Goal: Task Accomplishment & Management: Use online tool/utility

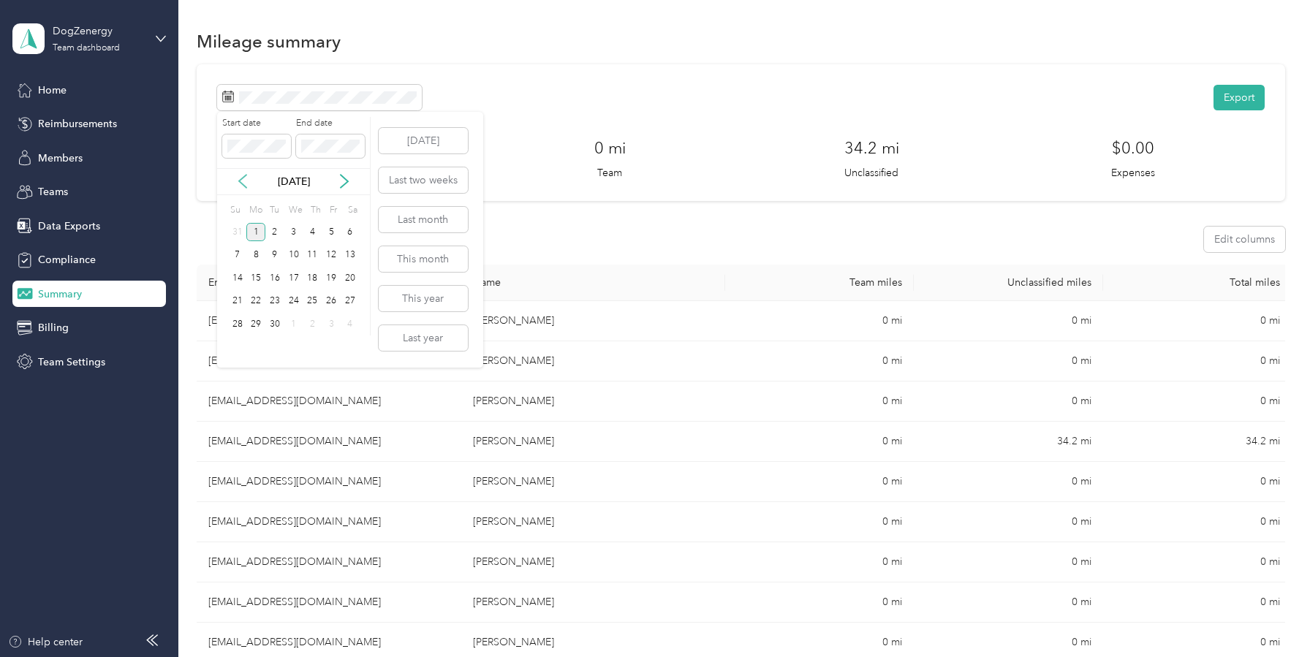
click at [241, 183] on icon at bounding box center [242, 181] width 7 height 13
click at [260, 303] on div "18" at bounding box center [255, 301] width 19 height 18
click at [237, 347] on div "31" at bounding box center [237, 347] width 19 height 18
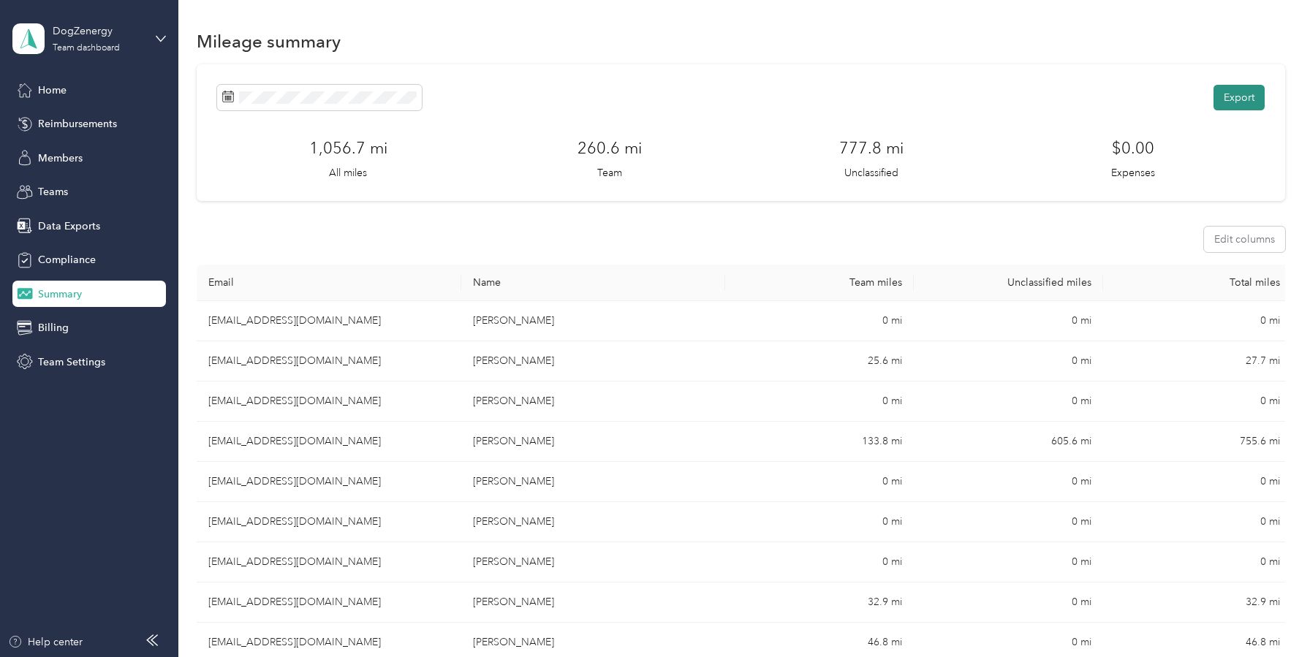
click at [1238, 100] on button "Export" at bounding box center [1239, 98] width 51 height 26
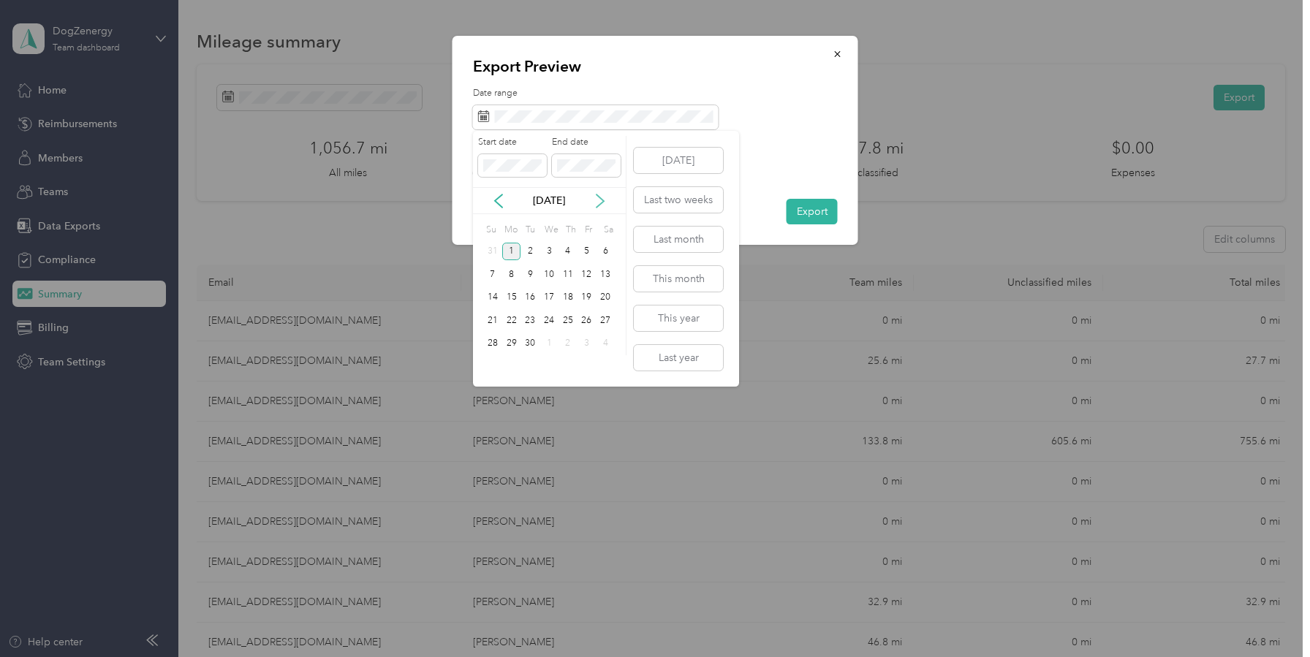
click at [599, 202] on icon at bounding box center [600, 201] width 15 height 15
click at [501, 202] on icon at bounding box center [498, 201] width 15 height 15
click at [511, 251] on div "1" at bounding box center [511, 252] width 19 height 18
click at [495, 200] on icon at bounding box center [498, 200] width 7 height 13
click at [506, 159] on span at bounding box center [512, 165] width 69 height 23
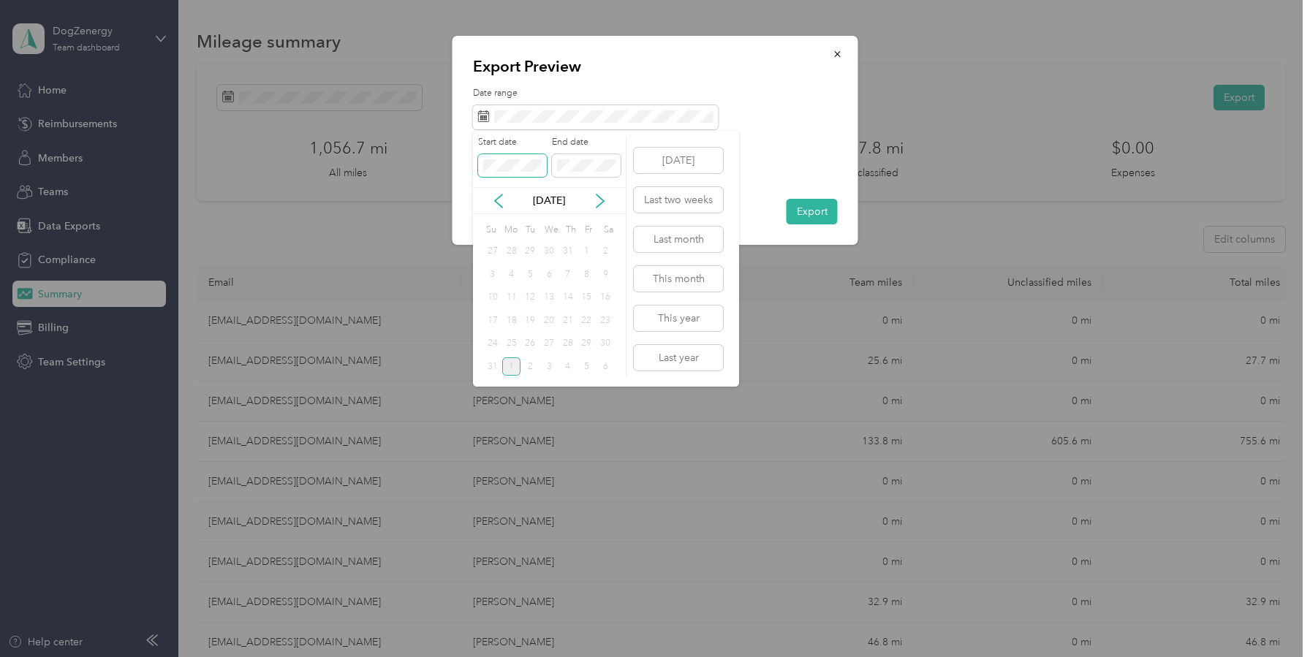
click at [541, 173] on span at bounding box center [512, 165] width 69 height 23
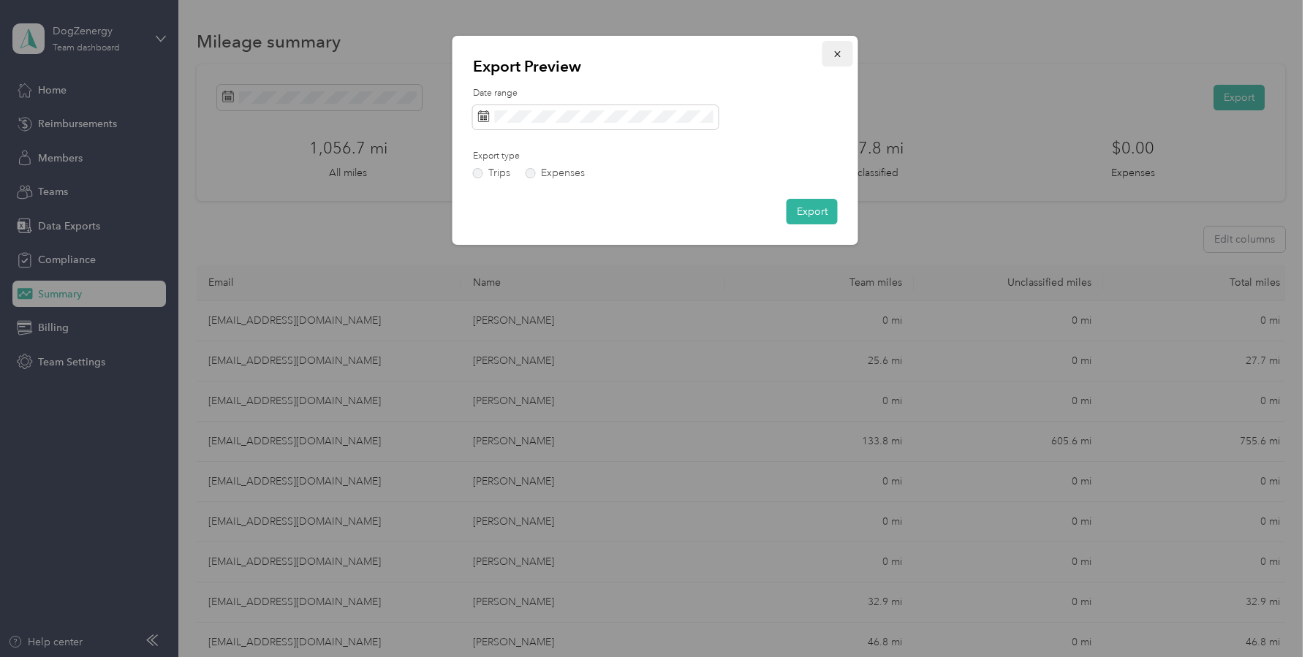
click at [843, 53] on button "button" at bounding box center [837, 54] width 31 height 26
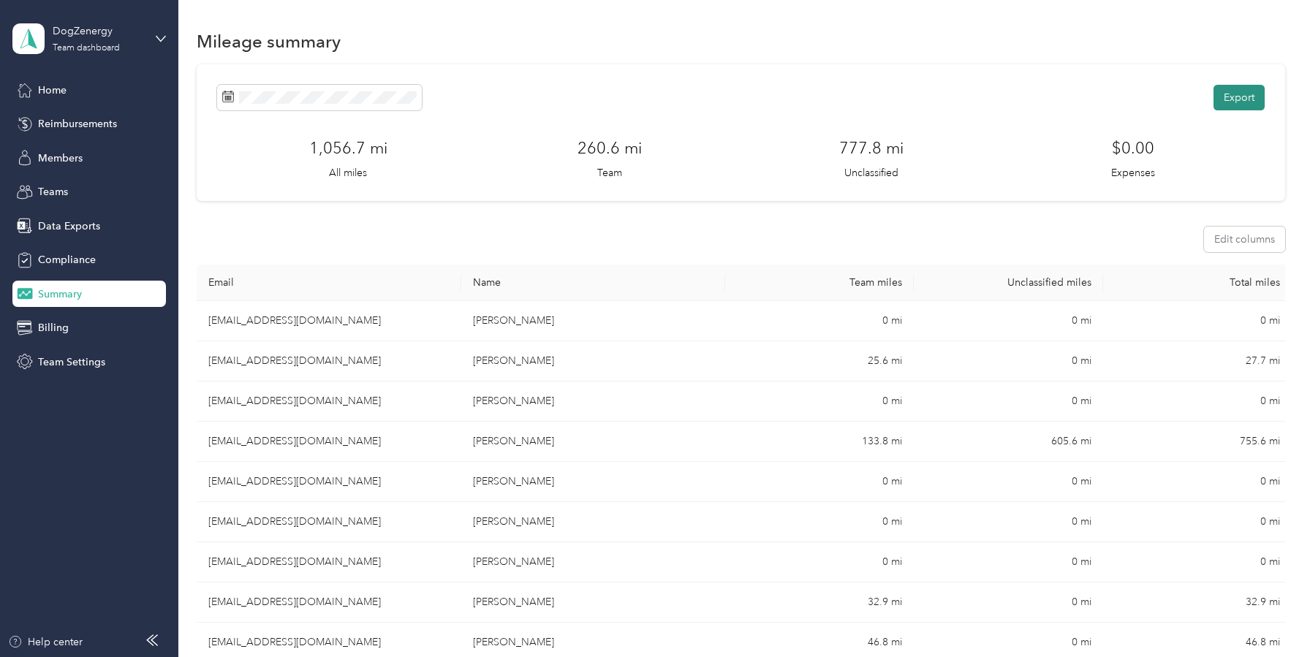
click at [1252, 99] on button "Export" at bounding box center [1239, 98] width 51 height 26
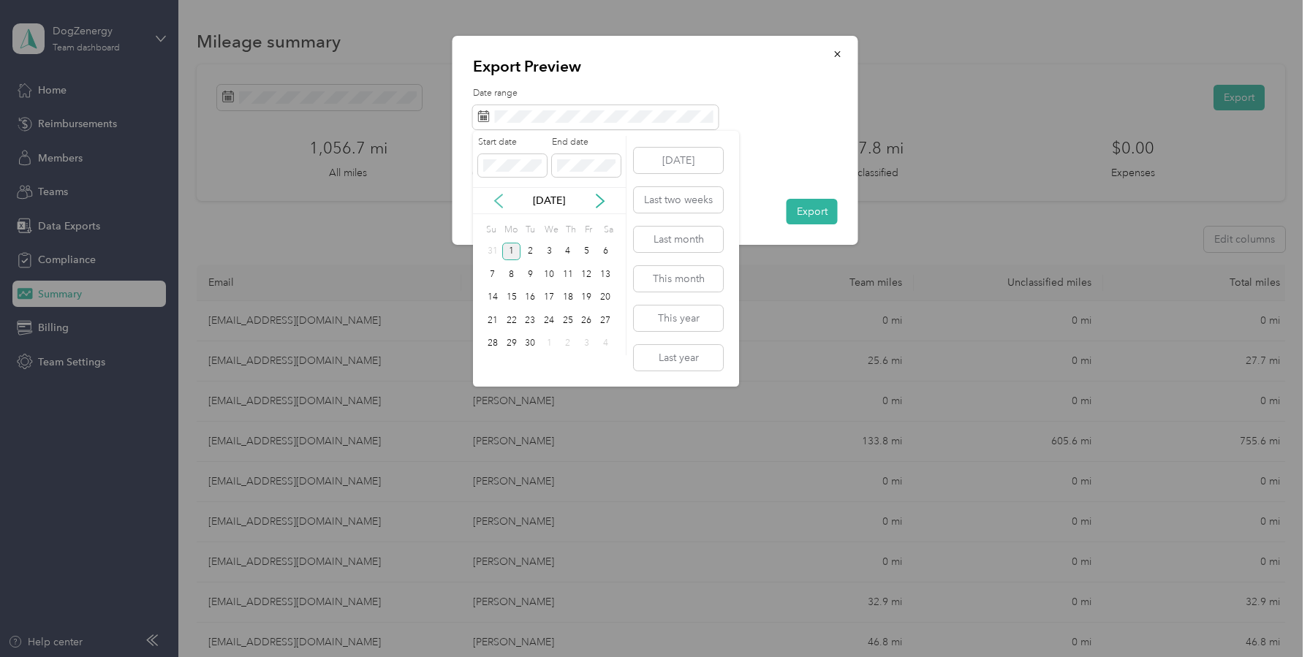
click at [497, 194] on icon at bounding box center [498, 201] width 15 height 15
click at [510, 321] on div "18" at bounding box center [511, 320] width 19 height 18
click at [491, 366] on div "31" at bounding box center [492, 366] width 19 height 18
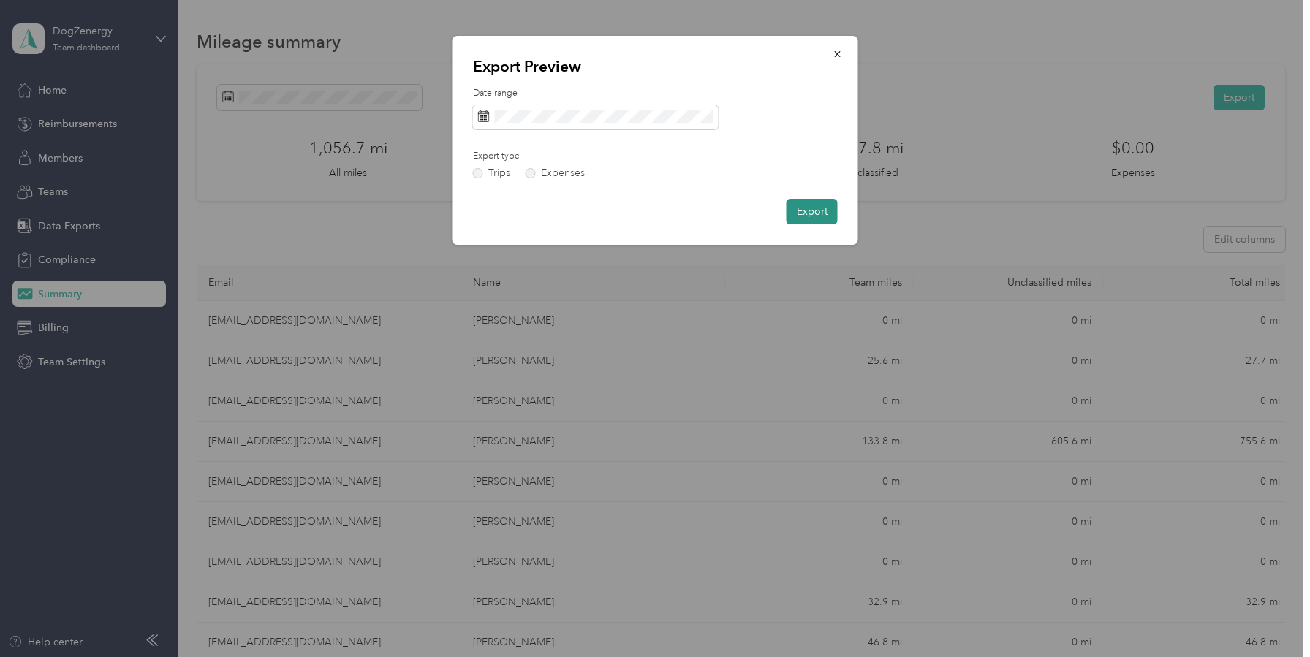
click at [807, 211] on button "Export" at bounding box center [812, 212] width 51 height 26
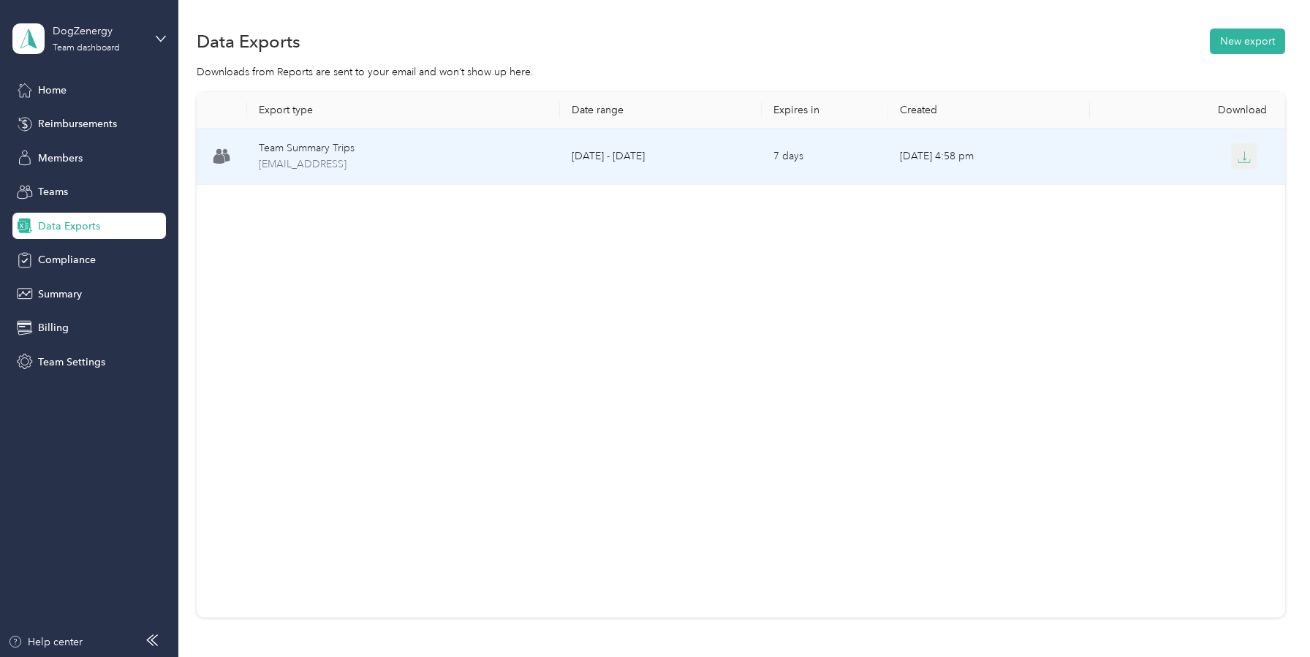
click at [1252, 156] on button "button" at bounding box center [1244, 156] width 26 height 26
